Goal: Information Seeking & Learning: Learn about a topic

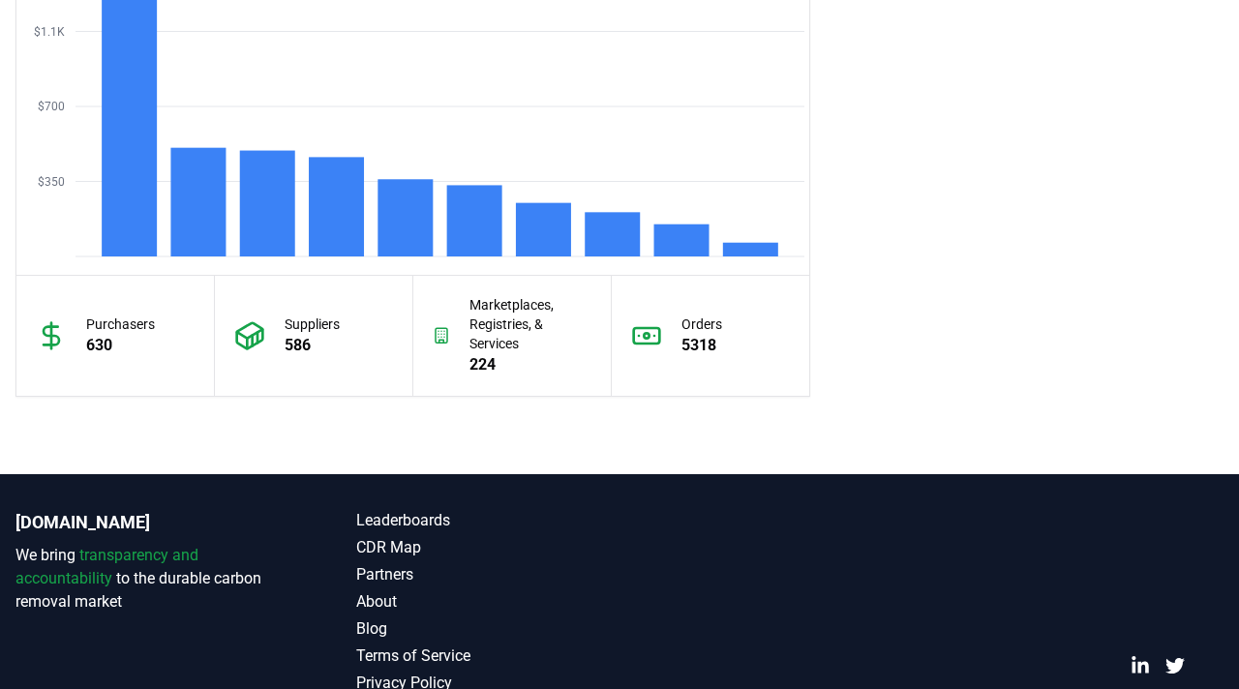
scroll to position [1705, 0]
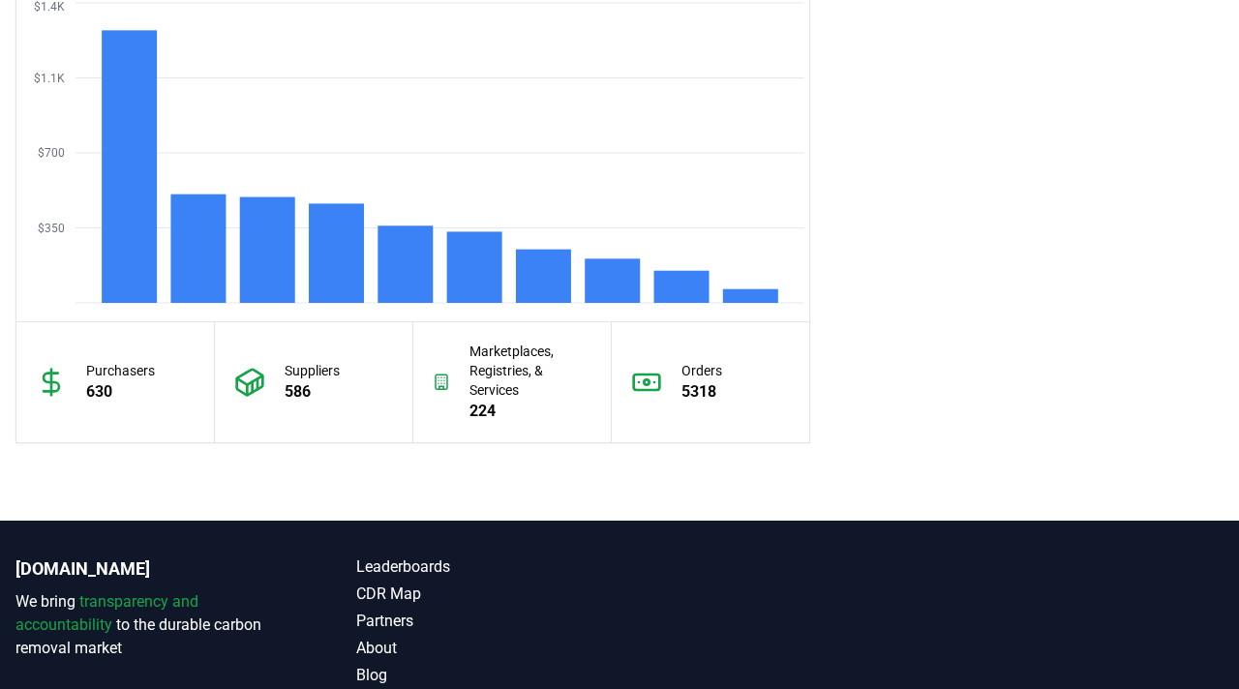
click at [111, 397] on p "630" at bounding box center [120, 391] width 69 height 23
click at [697, 399] on p "5318" at bounding box center [701, 391] width 41 height 23
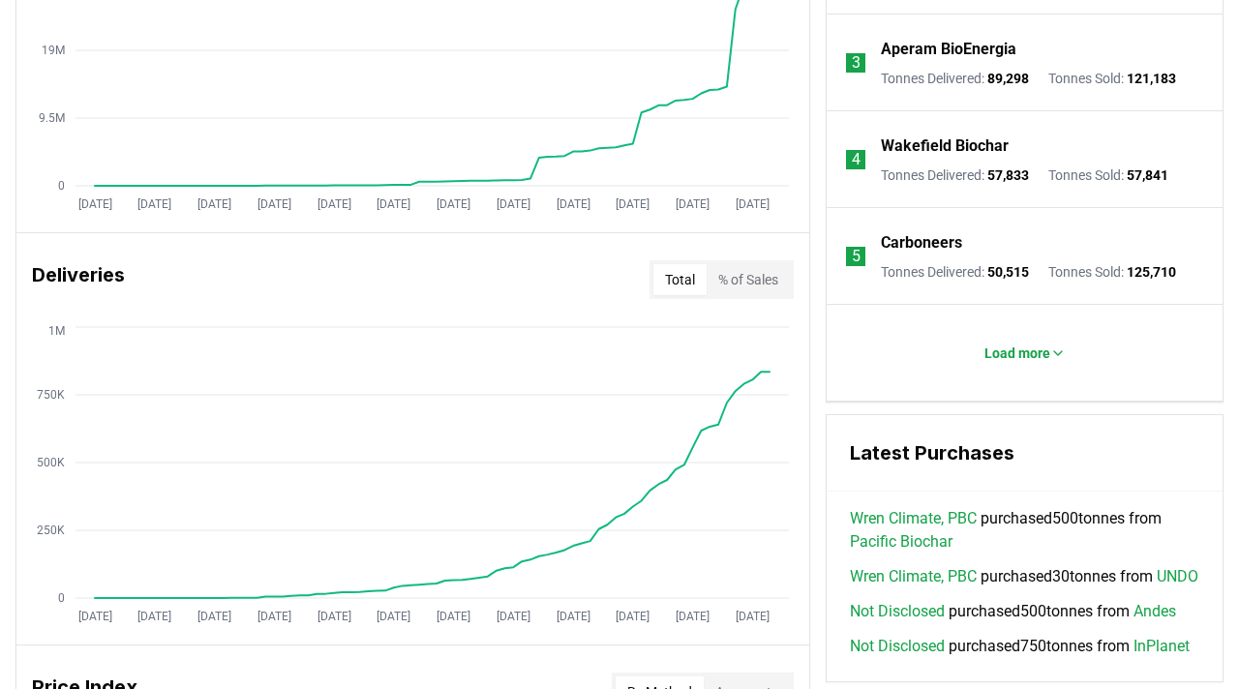
scroll to position [948, 0]
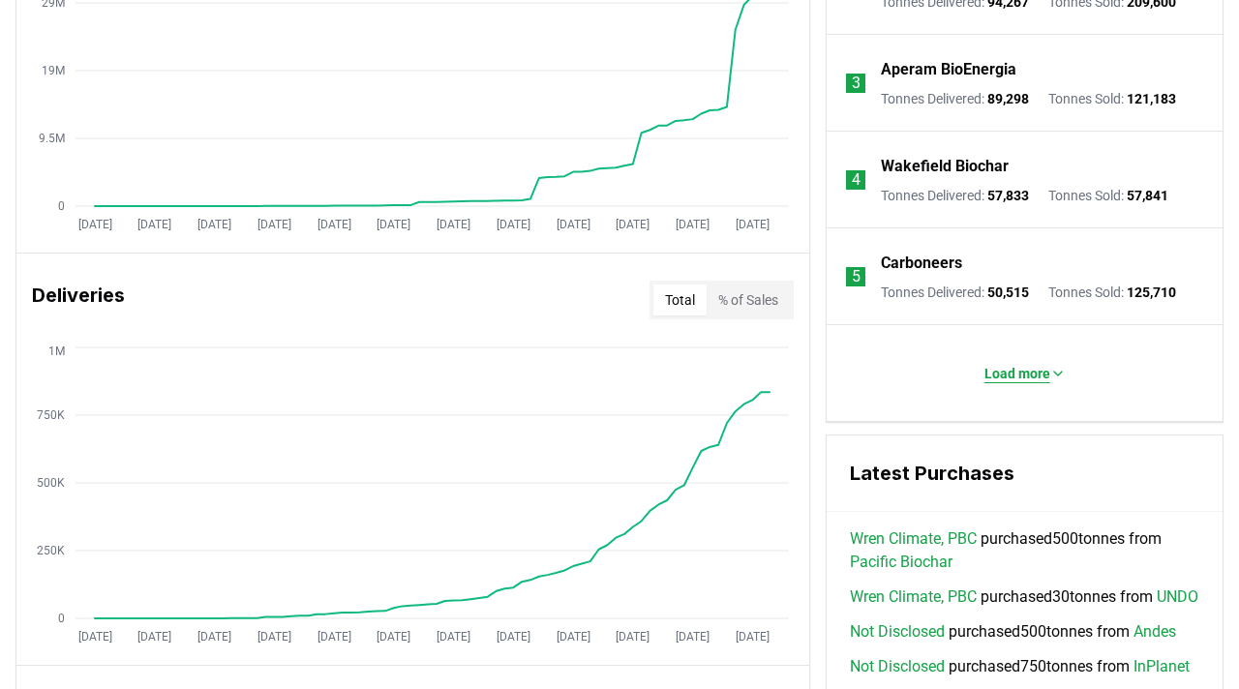
click at [1037, 383] on p "Load more" at bounding box center [1017, 373] width 66 height 19
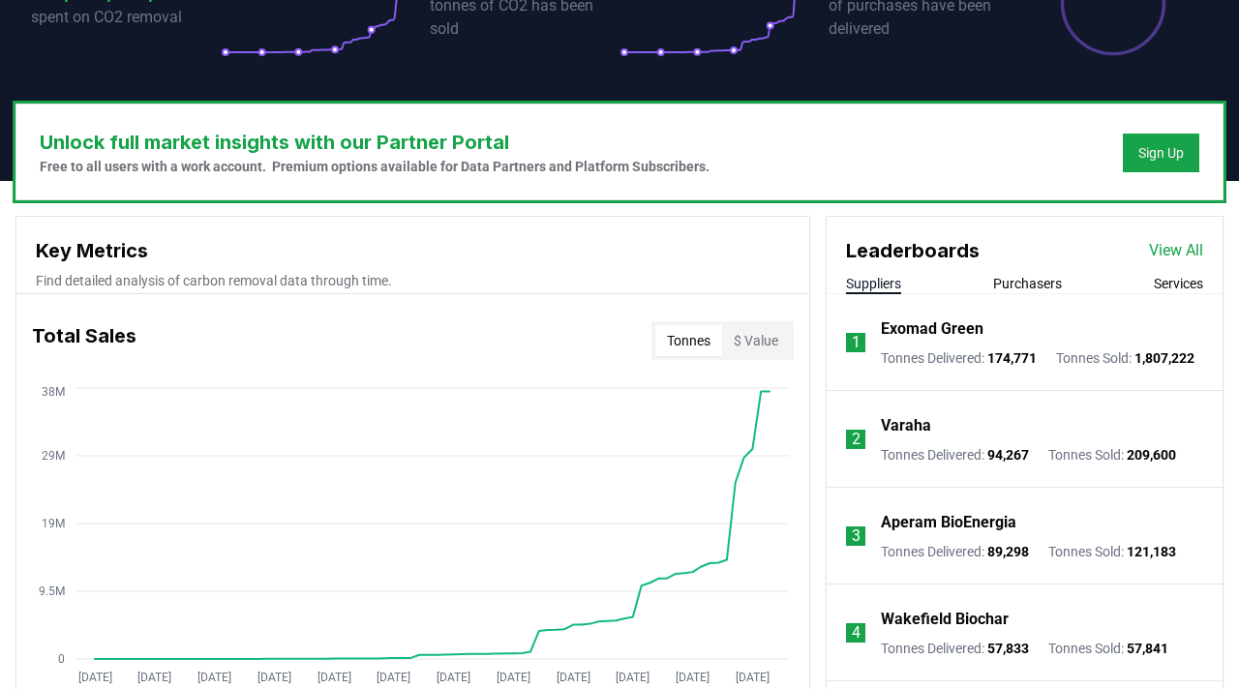
scroll to position [491, 0]
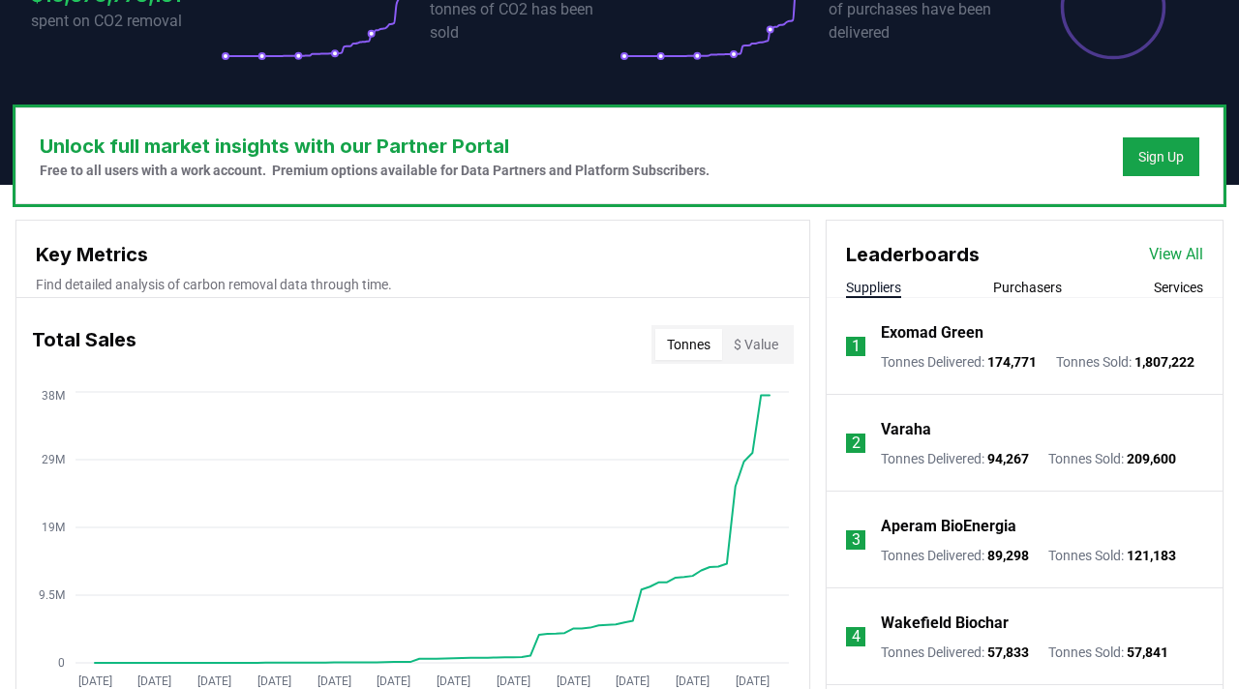
click at [1035, 291] on button "Purchasers" at bounding box center [1027, 287] width 69 height 19
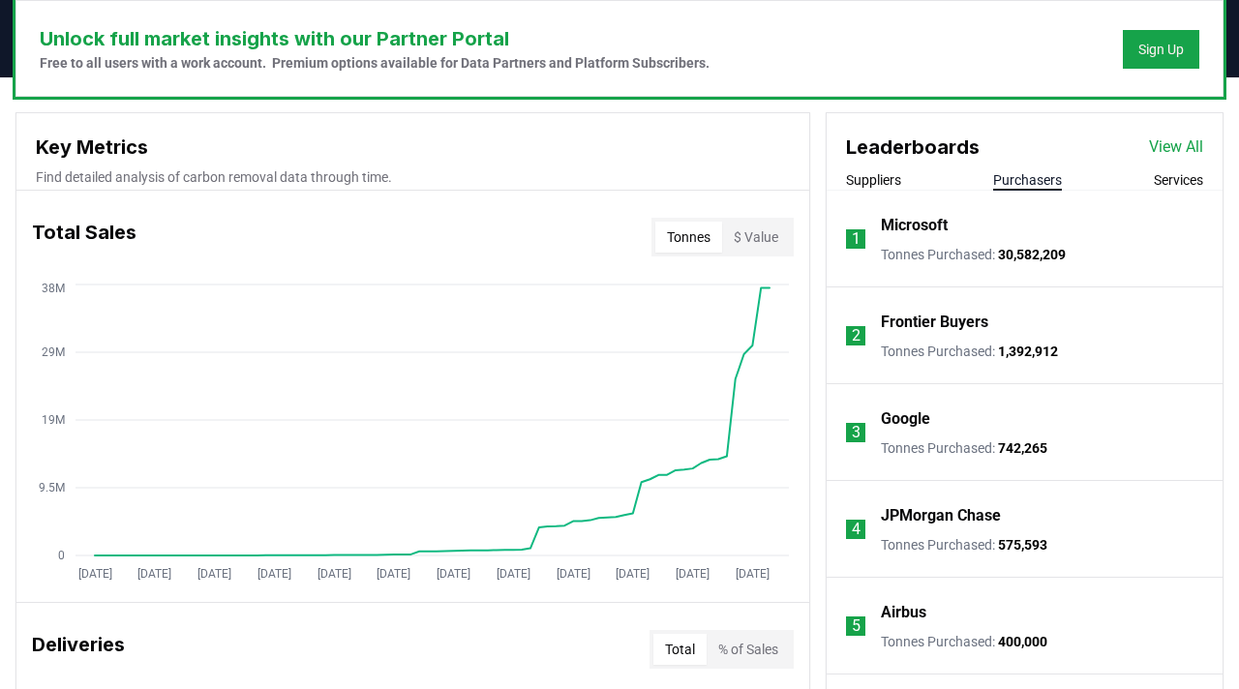
scroll to position [593, 0]
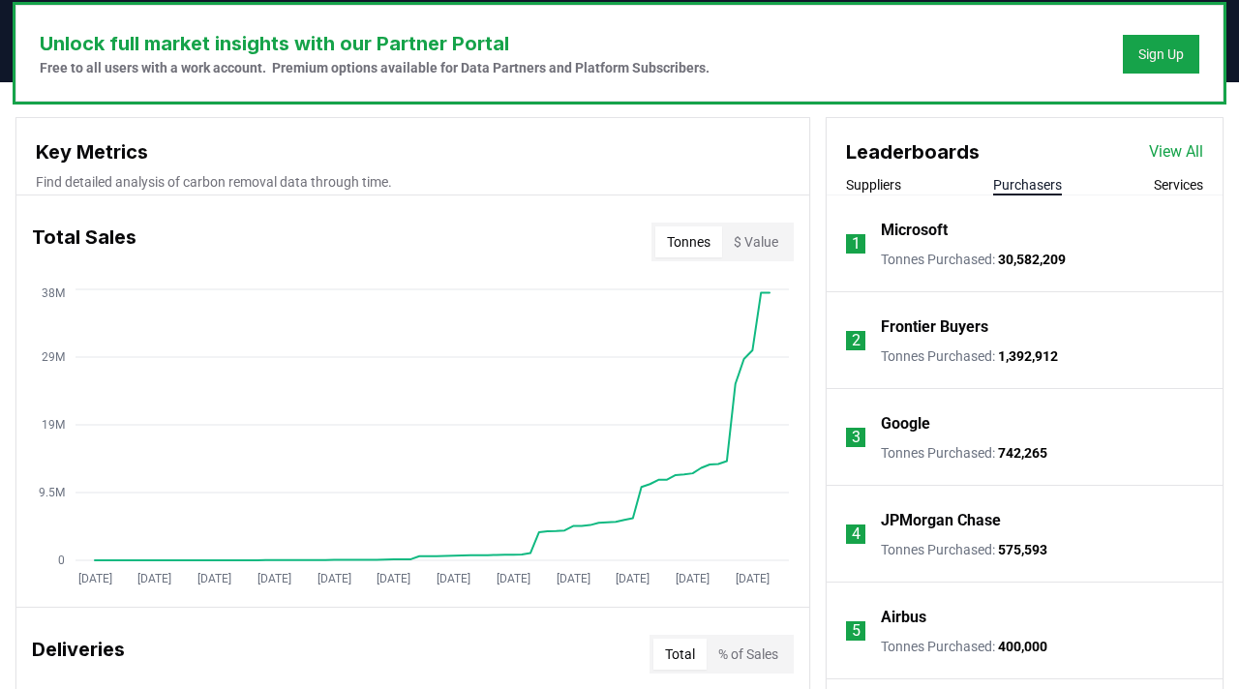
click at [1159, 186] on button "Services" at bounding box center [1178, 184] width 49 height 19
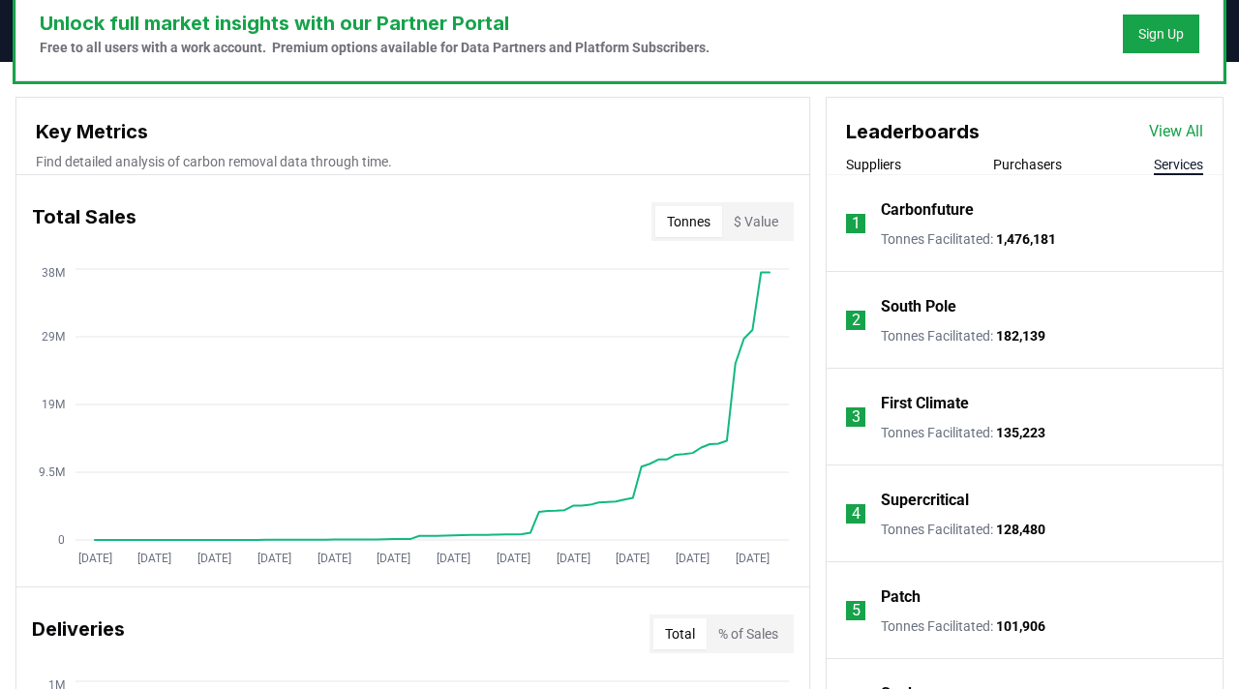
scroll to position [620, 0]
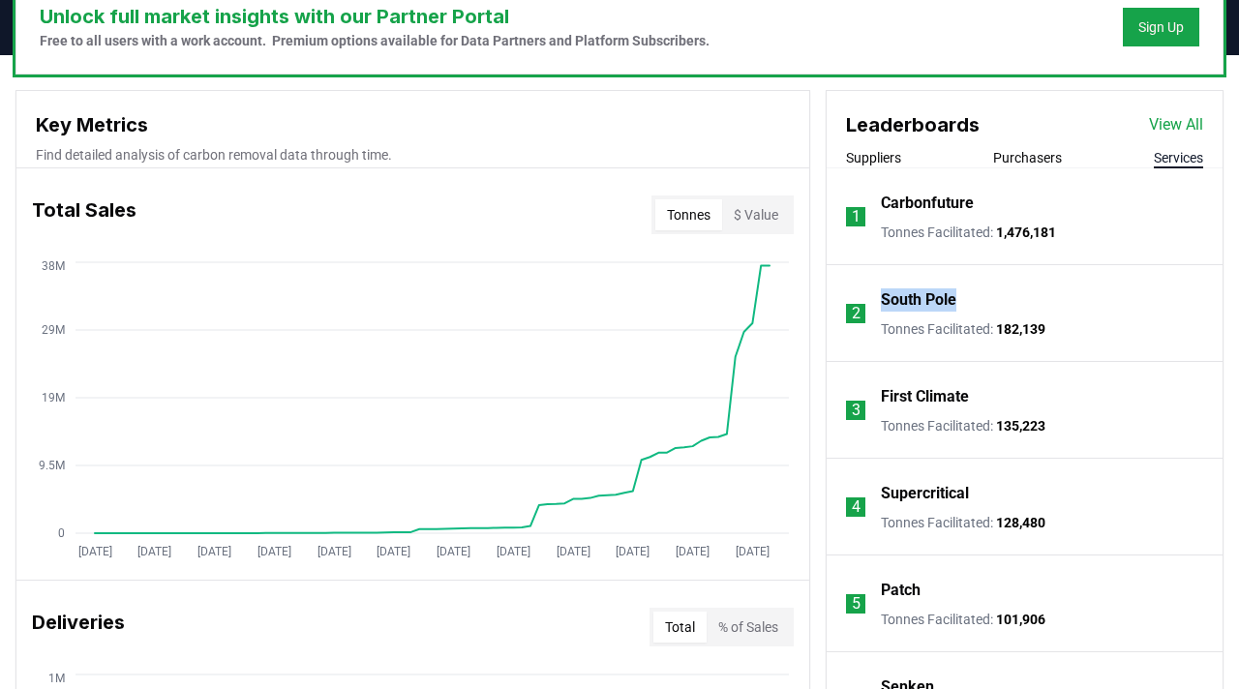
drag, startPoint x: 971, startPoint y: 309, endPoint x: 872, endPoint y: 312, distance: 98.8
click at [872, 312] on li "2 South Pole Tonnes Facilitated : 182,139" at bounding box center [1025, 313] width 396 height 97
copy li "South Pole"
click at [1026, 397] on div "First Climate" at bounding box center [963, 396] width 165 height 23
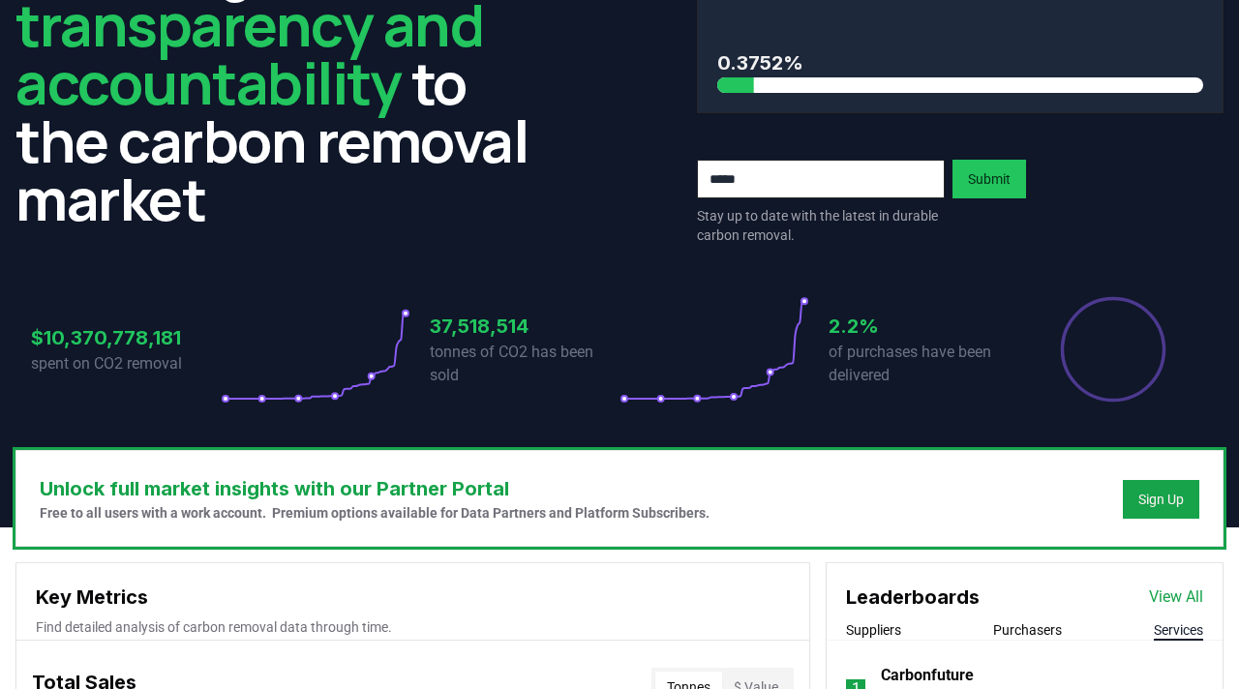
scroll to position [0, 0]
